Goal: Transaction & Acquisition: Purchase product/service

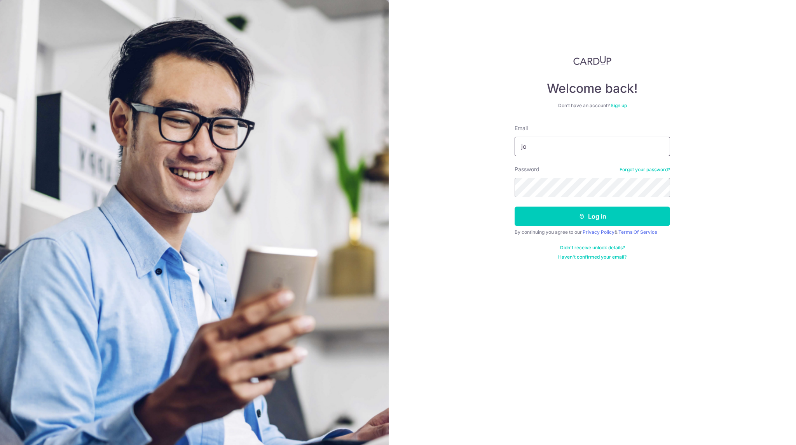
type input "[PERSON_NAME][EMAIL_ADDRESS][DOMAIN_NAME]"
click at [572, 219] on button "Log in" at bounding box center [591, 216] width 155 height 19
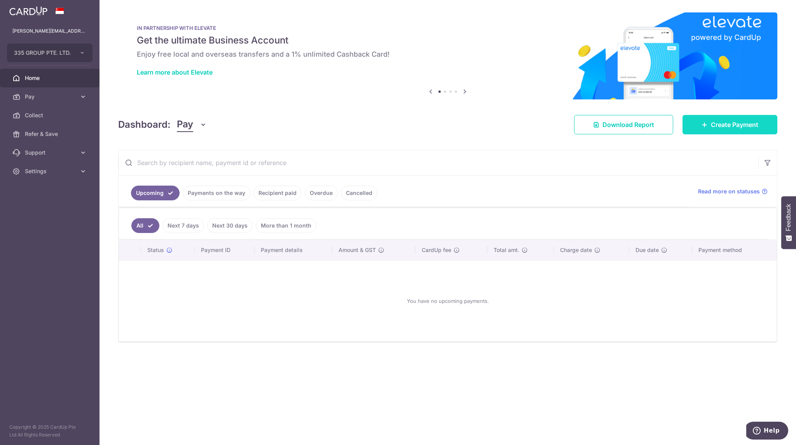
click at [726, 128] on span "Create Payment" at bounding box center [733, 124] width 47 height 9
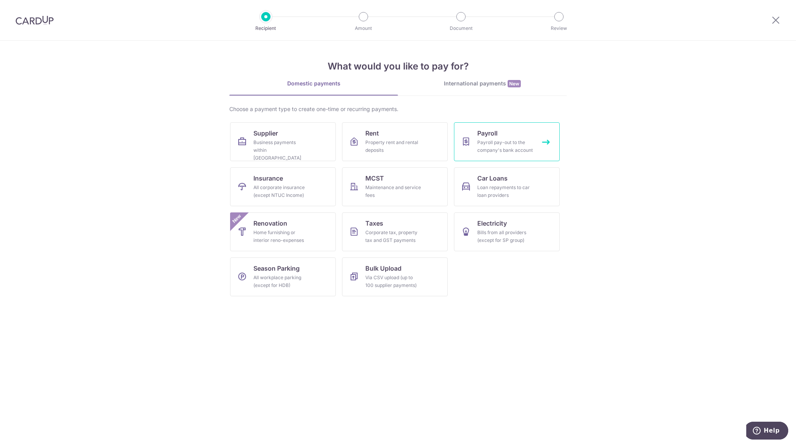
click at [485, 140] on div "Payroll pay-out to the company's bank account" at bounding box center [505, 147] width 56 height 16
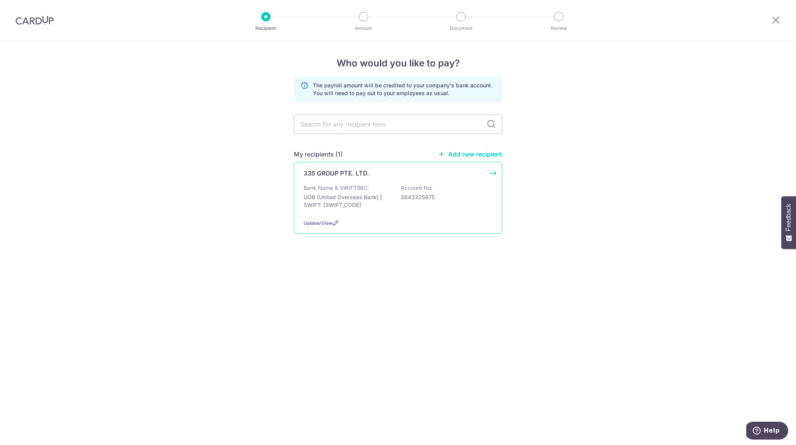
click at [351, 219] on div "Update/View" at bounding box center [397, 223] width 189 height 8
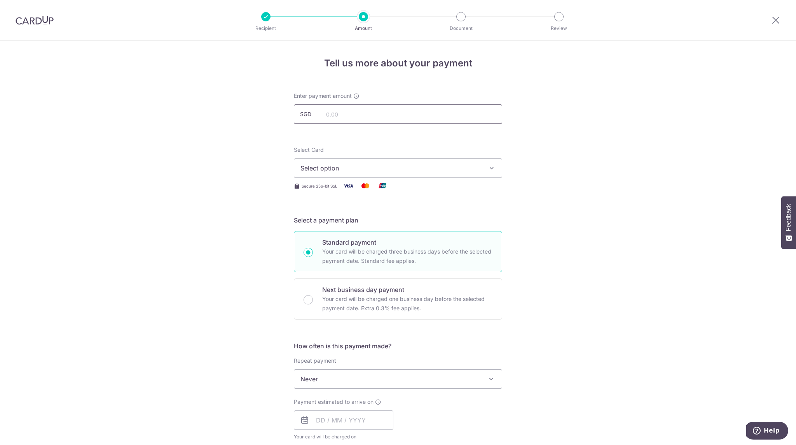
click at [367, 116] on input "text" at bounding box center [398, 113] width 208 height 19
type input "47,000.00"
click at [596, 269] on div "Tell us more about your payment Enter payment amount SGD 47,000.00 47000.00 Sel…" at bounding box center [398, 414] width 796 height 747
click at [438, 167] on span "Select option" at bounding box center [390, 168] width 181 height 9
click at [359, 238] on span "**** 2732" at bounding box center [397, 242] width 195 height 9
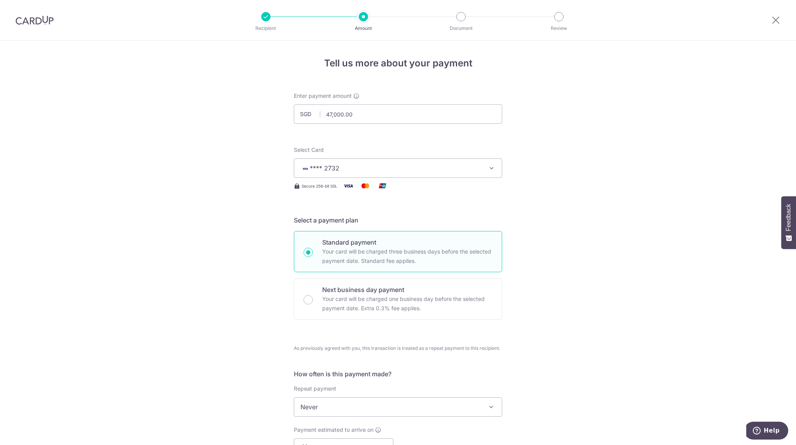
click at [634, 317] on div "Tell us more about your payment Enter payment amount SGD 47,000.00 47000.00 Sel…" at bounding box center [398, 428] width 796 height 775
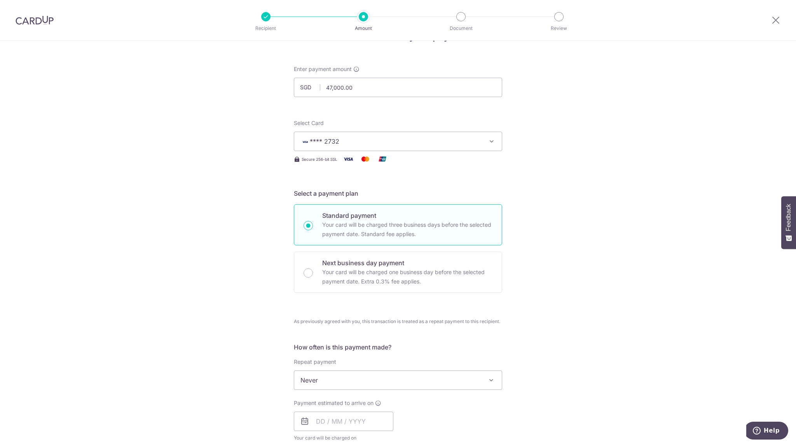
scroll to position [155, 0]
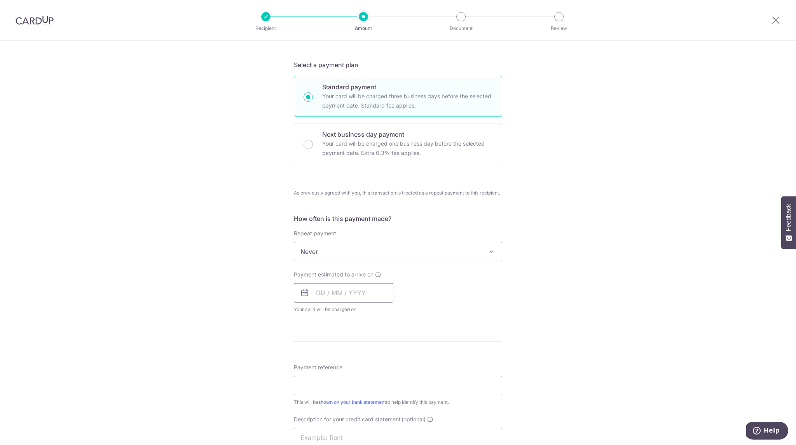
click at [365, 293] on input "text" at bounding box center [343, 292] width 99 height 19
click at [387, 350] on link "5" at bounding box center [387, 348] width 12 height 12
type input "[DATE]"
click at [0, 0] on div "Payment due and charge dates may be adjusted if it falls on weekends or public …" at bounding box center [0, 0] width 0 height 0
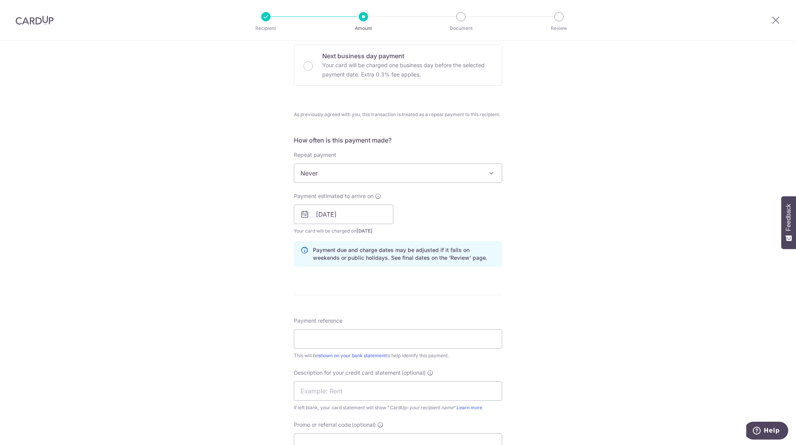
scroll to position [311, 0]
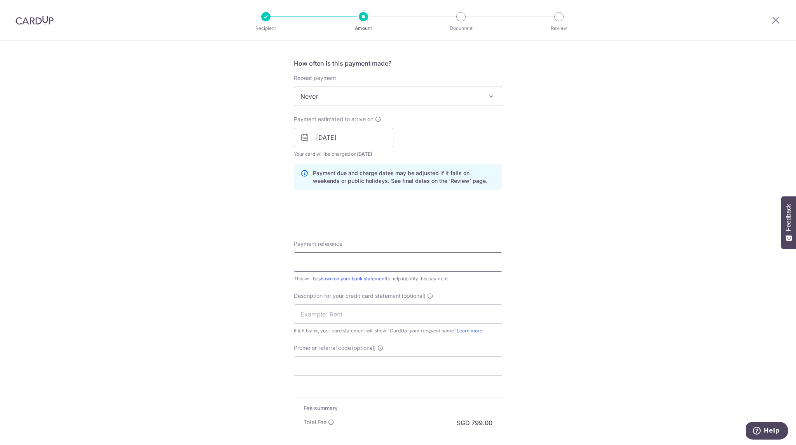
click at [424, 259] on input "Payment reference" at bounding box center [398, 261] width 208 height 19
type input "335 Group"
click at [597, 293] on div "Tell us more about your payment Enter payment amount SGD 47,000.00 47000.00 Sel…" at bounding box center [398, 133] width 796 height 807
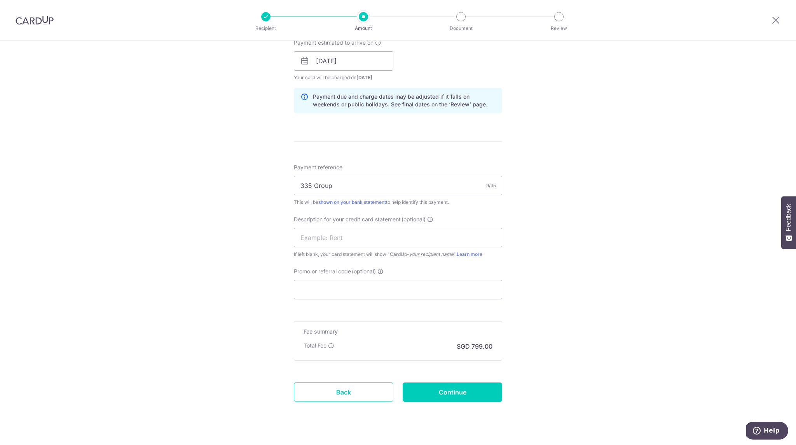
scroll to position [401, 0]
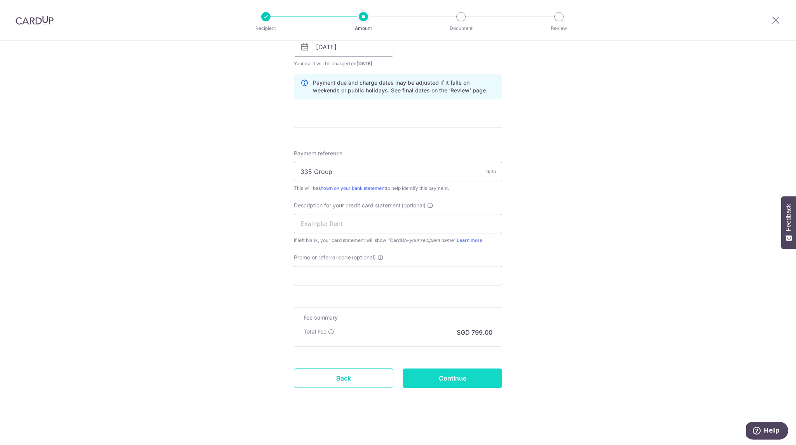
click at [459, 383] on input "Continue" at bounding box center [451, 378] width 99 height 19
type input "Create Schedule"
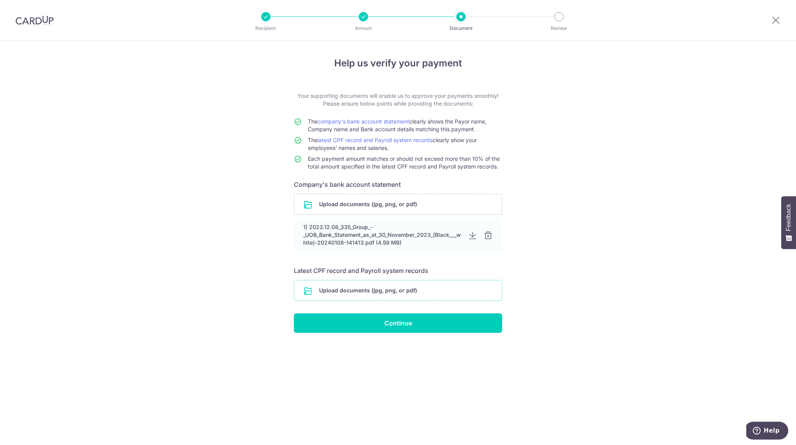
click at [375, 291] on input "file" at bounding box center [397, 290] width 207 height 20
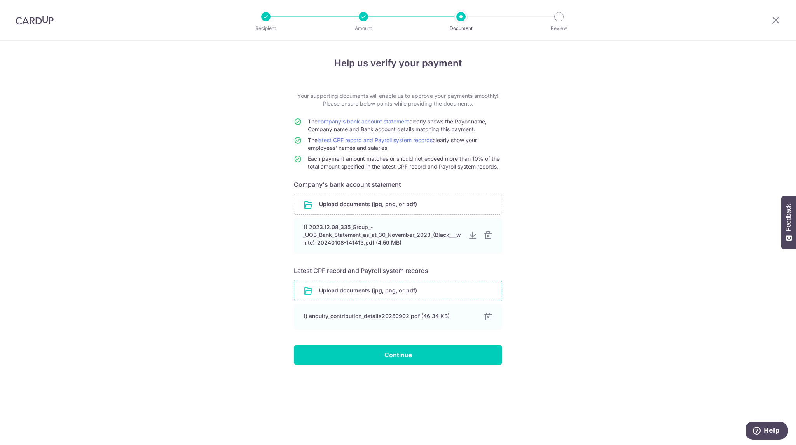
click at [410, 296] on input "file" at bounding box center [397, 290] width 207 height 20
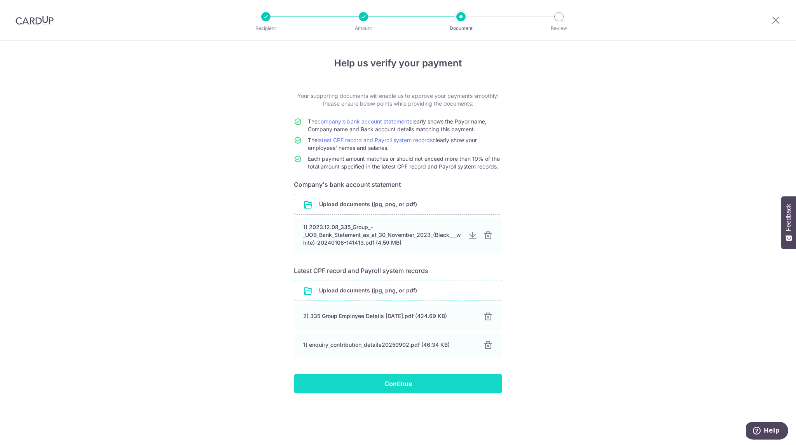
click at [392, 386] on input "Continue" at bounding box center [398, 383] width 208 height 19
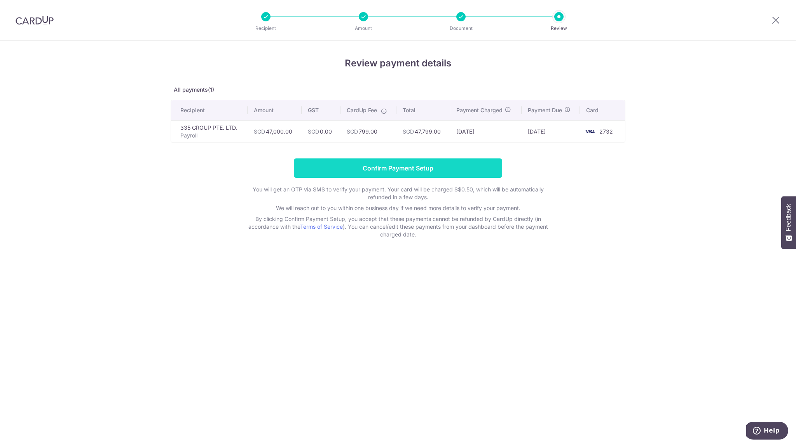
click at [407, 161] on input "Confirm Payment Setup" at bounding box center [398, 167] width 208 height 19
